Goal: Communication & Community: Answer question/provide support

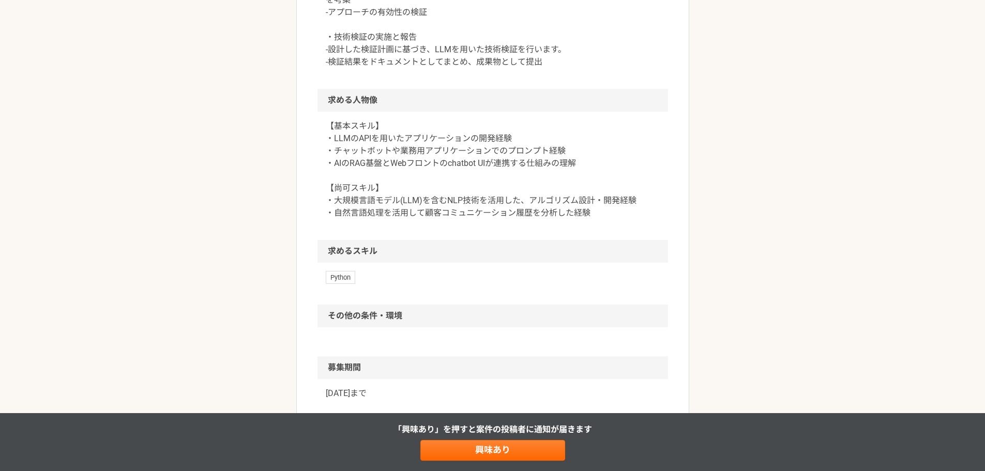
scroll to position [362, 0]
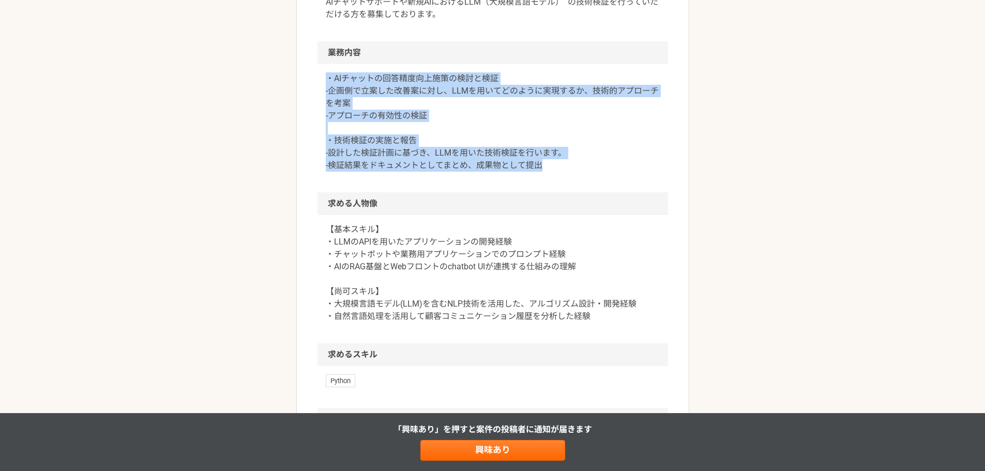
drag, startPoint x: 547, startPoint y: 166, endPoint x: 309, endPoint y: 74, distance: 255.4
click at [309, 74] on article "エンジニア AIエンジニア/AIチャットサービス、新規プロダクトに関わるLLMの技術検証業務 業務委託 株式会社アイデンティティー 募集職種 エンジニア 希望…" at bounding box center [492, 172] width 393 height 942
copy p "・AIチャットの回答精度向上施策の検討と検証 -企画側で立案した改善案に対し、LLMを用いてどのように実現するか、技術的アプローチを考案 -アプローチの有効性…"
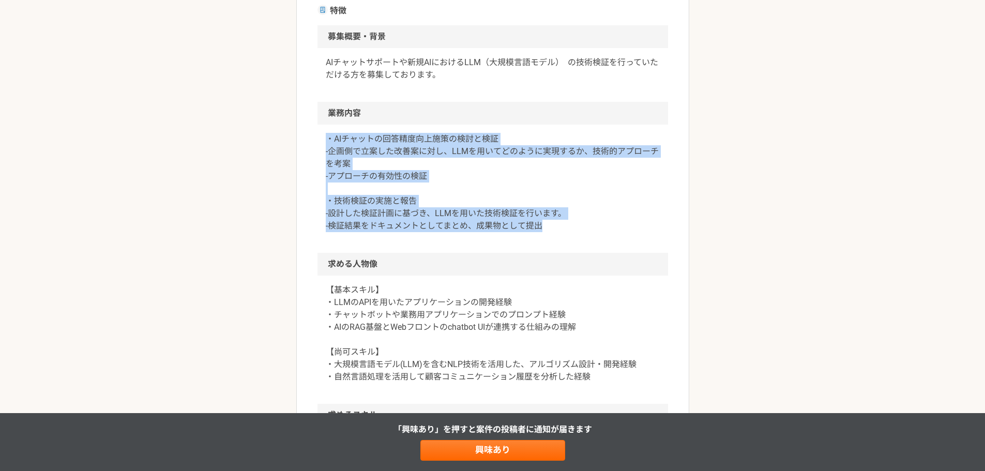
scroll to position [155, 0]
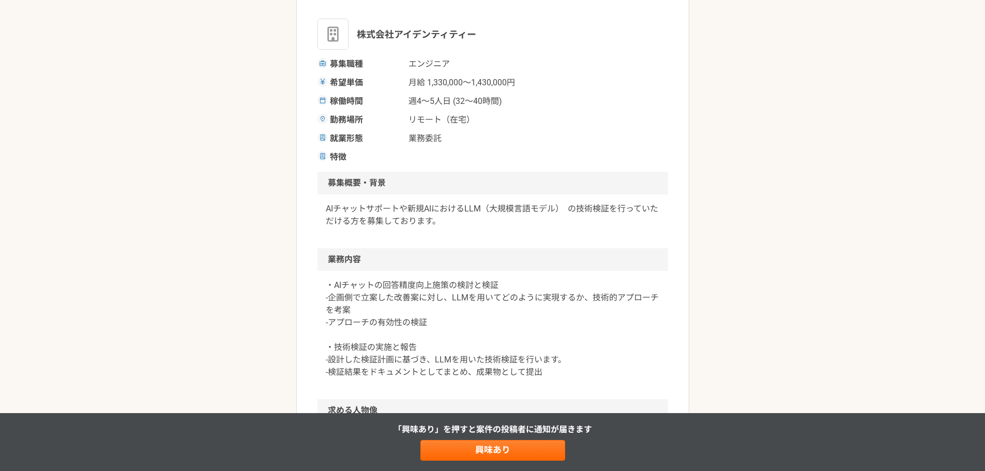
click at [561, 250] on h2 "業務内容" at bounding box center [493, 259] width 351 height 23
click at [464, 444] on link "興味あり" at bounding box center [493, 450] width 145 height 21
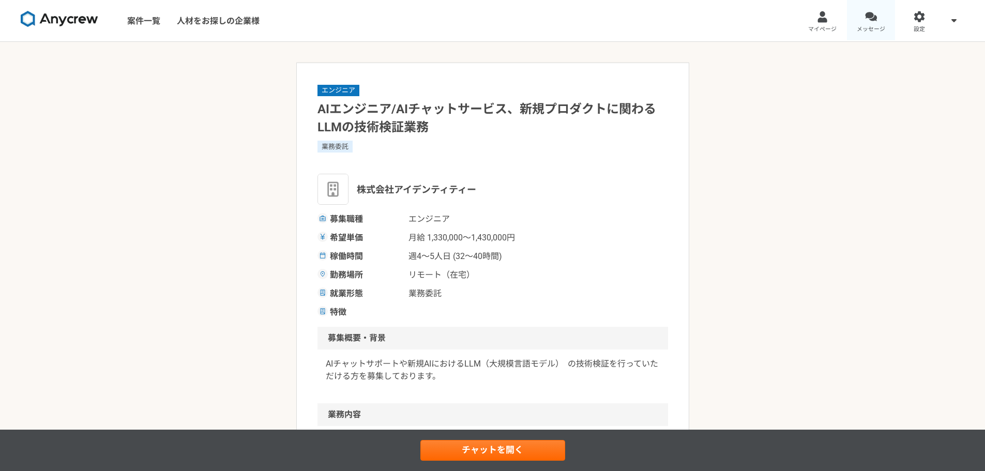
click at [866, 23] on link "メッセージ" at bounding box center [871, 20] width 49 height 41
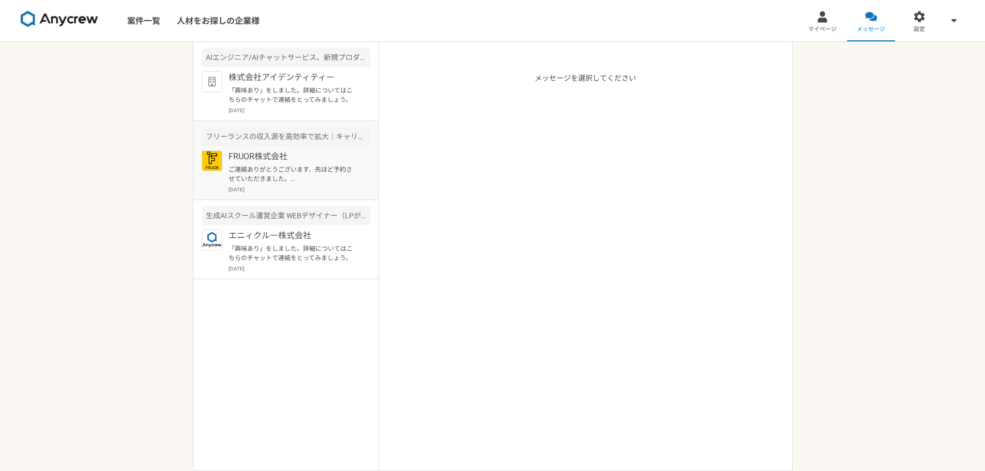
click at [318, 160] on p "FRUOR株式会社" at bounding box center [293, 157] width 128 height 12
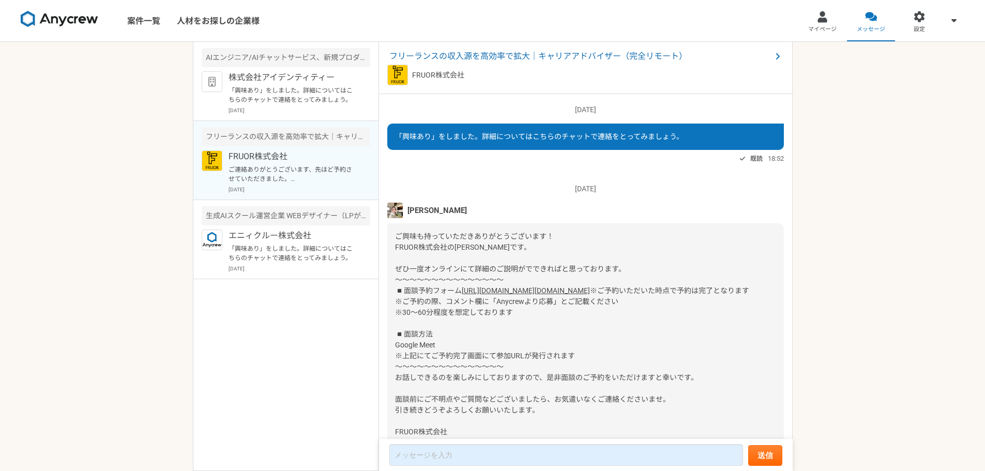
scroll to position [142, 0]
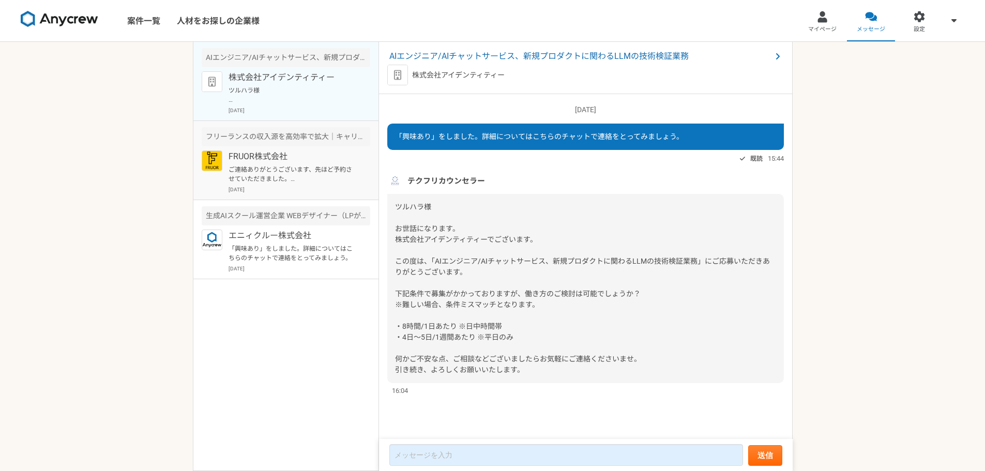
click at [291, 148] on article "フリーランスの収入源を高効率で拡大｜キャリアアドバイザー（完全リモート） FRUOR株式会社 ご連絡ありがとうございます、先ほど予約させていただきました。 当…" at bounding box center [285, 160] width 185 height 79
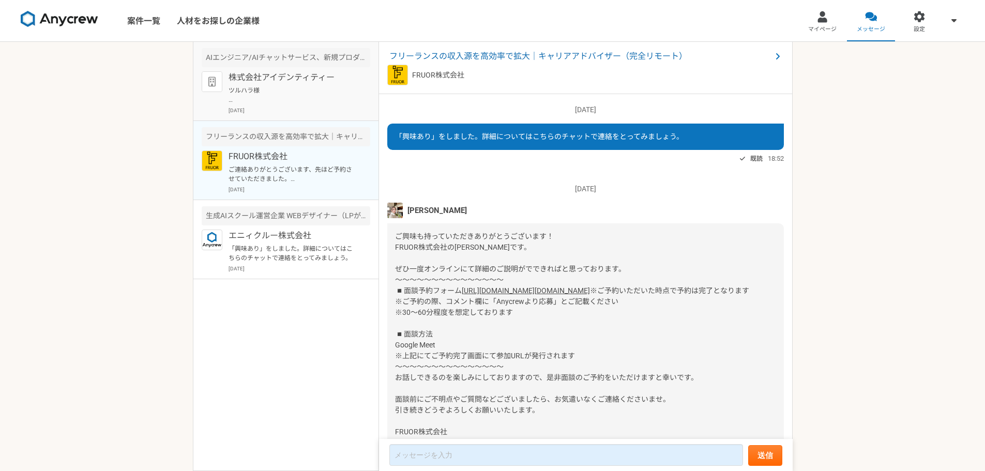
scroll to position [142, 0]
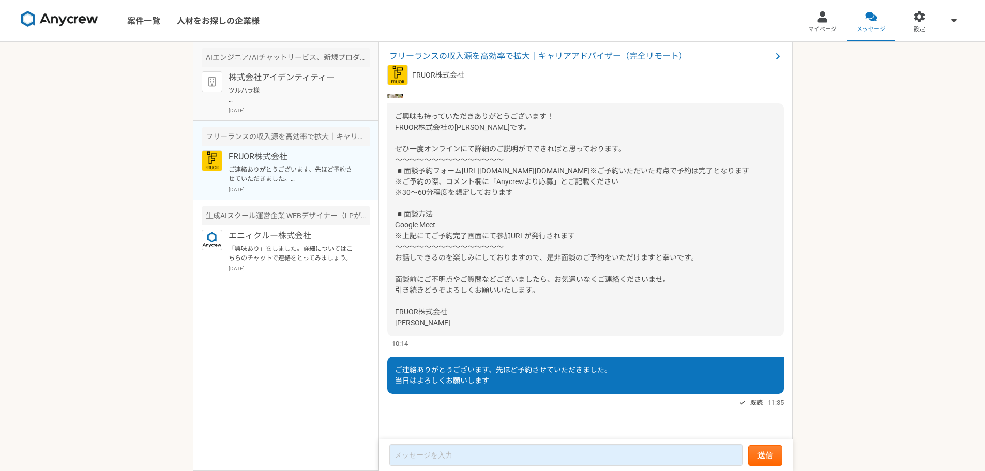
click at [293, 98] on p "ツルハラ様 お世話になります。 株式会社アイデンティティーでございます。 この度は、「AIエンジニア/AIチャットサービス、新規プロダクトに関わるLLMの技術…" at bounding box center [293, 95] width 128 height 19
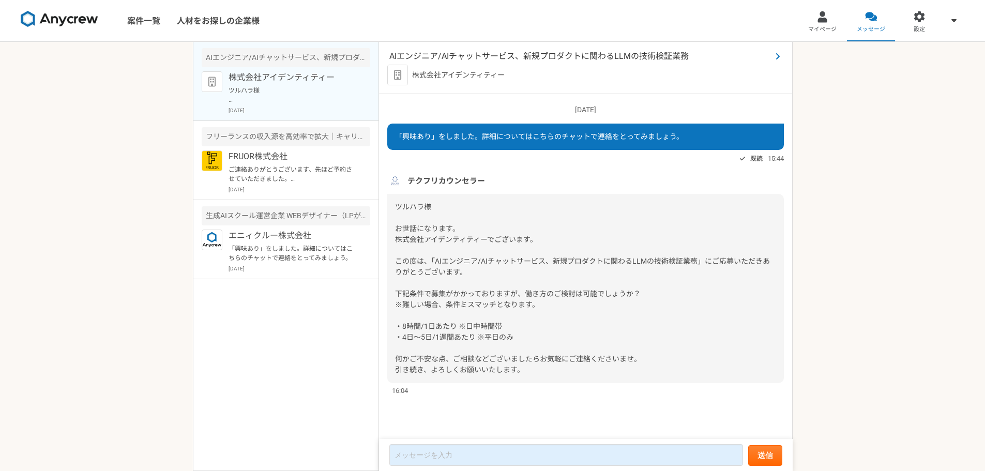
click at [526, 54] on span "AIエンジニア/AIチャットサービス、新規プロダクトに関わるLLMの技術検証業務" at bounding box center [580, 56] width 382 height 12
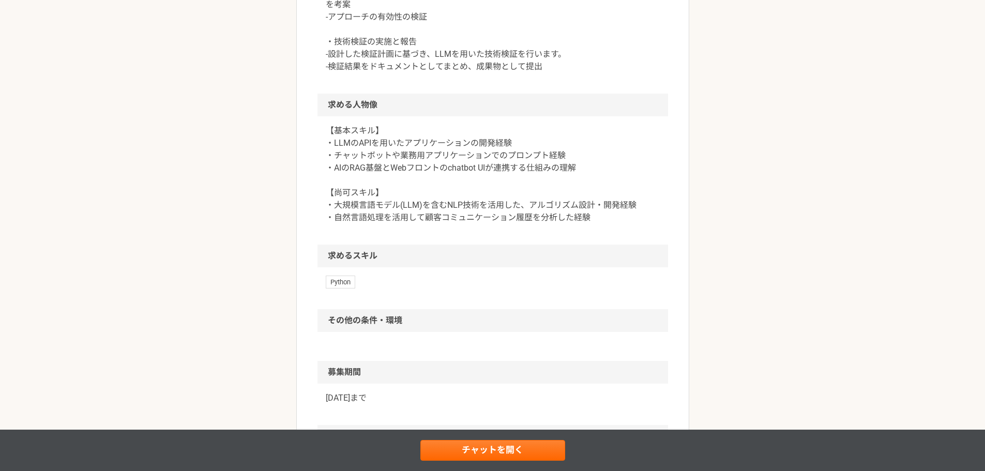
scroll to position [466, 0]
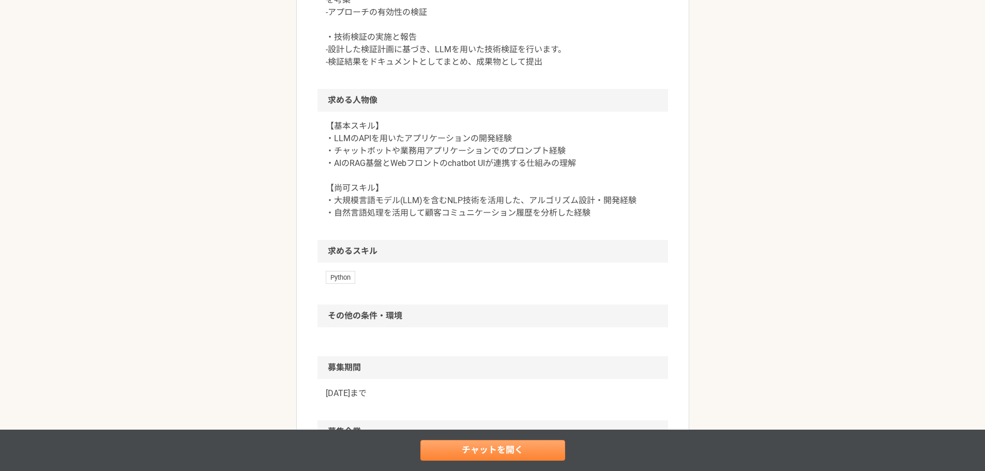
click at [492, 444] on div "チャットを開く" at bounding box center [492, 450] width 985 height 41
click at [488, 446] on link "チャットを開く" at bounding box center [493, 450] width 145 height 21
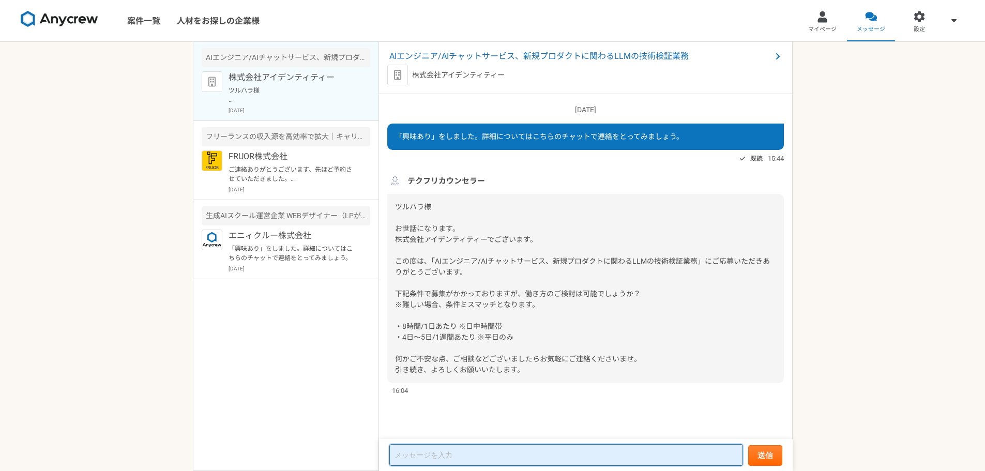
click at [434, 449] on textarea at bounding box center [566, 455] width 354 height 22
click at [438, 460] on textarea at bounding box center [566, 455] width 354 height 22
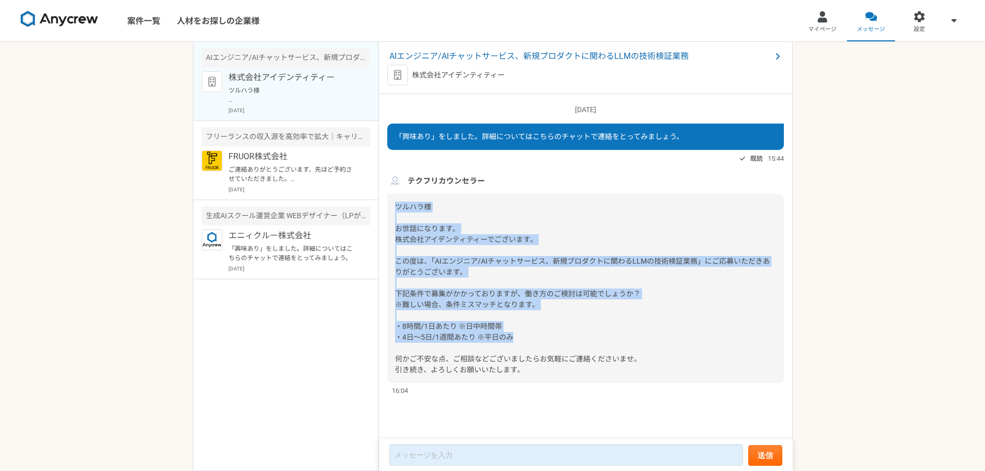
drag, startPoint x: 513, startPoint y: 336, endPoint x: 397, endPoint y: 203, distance: 177.1
click at [397, 203] on span "ツルハラ様 お世話になります。 株式会社アイデンティティーでございます。 この度は、「AIエンジニア/AIチャットサービス、新規プロダクトに関わるLLMの技術…" at bounding box center [582, 288] width 375 height 171
copy span "ツルハラ様 お世話になります。 株式会社アイデンティティーでございます。 この度は、「AIエンジニア/AIチャットサービス、新規プロダクトに関わるLLMの技術…"
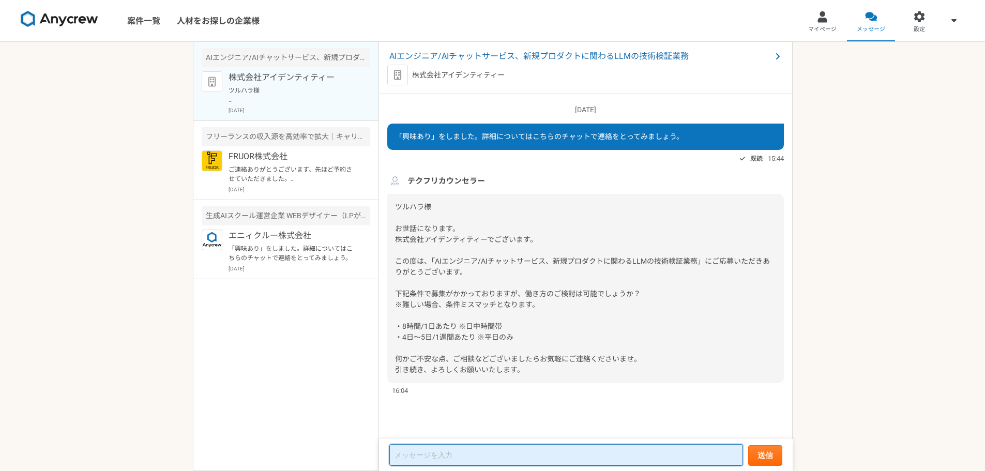
click at [430, 458] on textarea at bounding box center [566, 455] width 354 height 22
paste textarea "この度は「AIエンジニア/AIチャットサービス、新規プロダクトに関わるLLMの技術検証業務」にご案内いただき、誠にありがとうございます。 ご提示いただきました…"
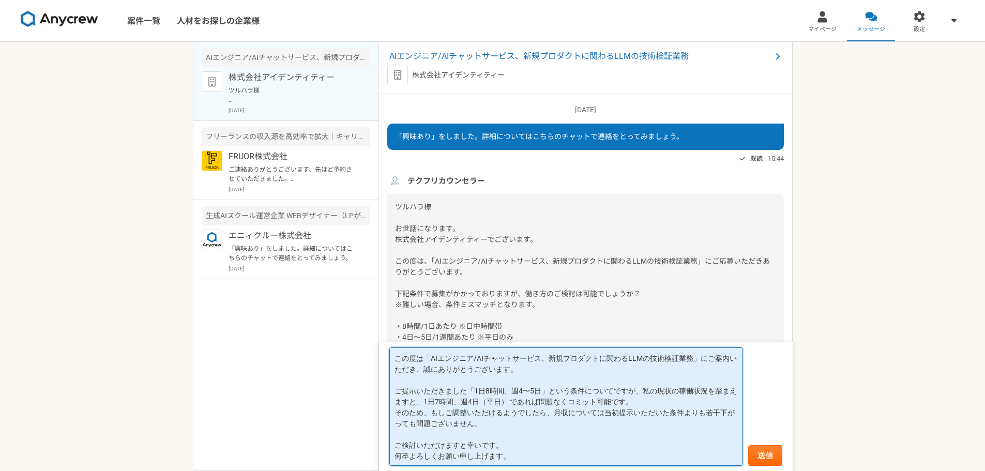
drag, startPoint x: 394, startPoint y: 379, endPoint x: 388, endPoint y: 350, distance: 30.1
click at [388, 350] on form "この度は「AIエンジニア/AIチャットサービス、新規プロダクトに関わるLLMの技術検証業務」にご案内いただき、誠にありがとうございます。 ご提示いただきました…" at bounding box center [586, 406] width 414 height 129
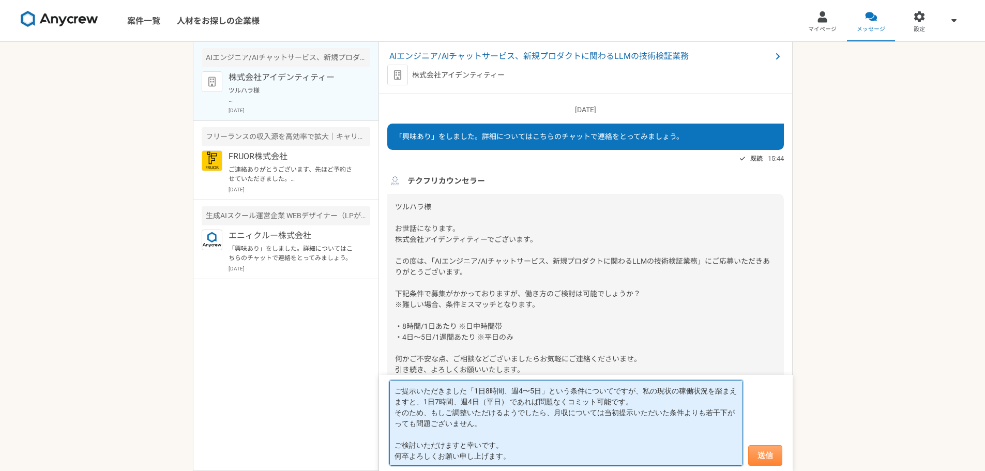
type textarea "ご提示いただきました「1日8時間、週4〜5日」という条件についてですが、私の現状の稼働状況を踏まえますと、1日7時間、週4日（平日） であれば問題なくコミット…"
click at [769, 464] on button "送信" at bounding box center [765, 455] width 34 height 21
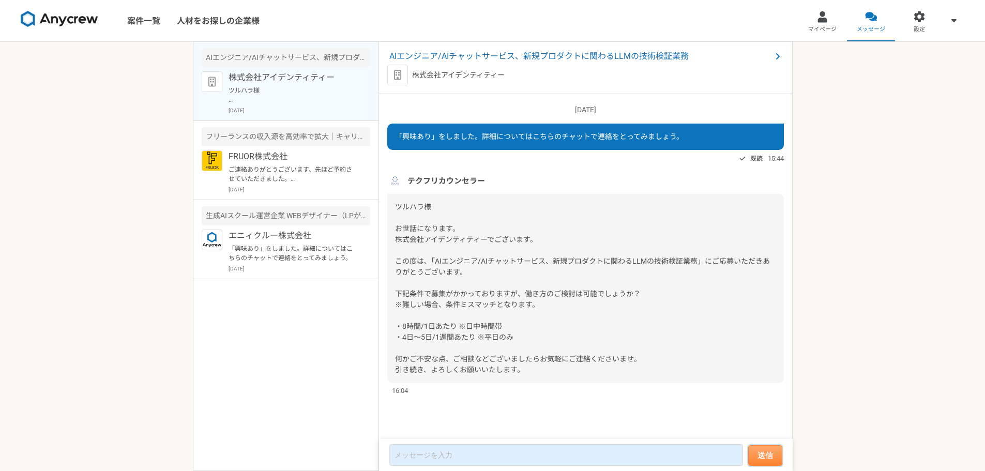
scroll to position [99, 0]
